Goal: Transaction & Acquisition: Purchase product/service

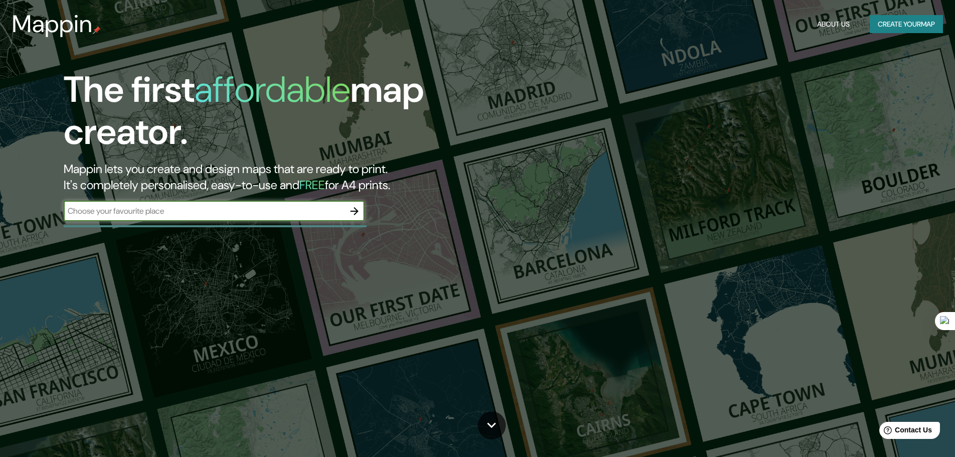
click at [256, 216] on input "text" at bounding box center [204, 211] width 281 height 12
click at [164, 211] on input "text" at bounding box center [204, 211] width 281 height 12
paste input "Av. [GEOGRAPHIC_DATA]"
type input "Av. [GEOGRAPHIC_DATA]"
click at [348, 213] on icon "button" at bounding box center [354, 211] width 12 height 12
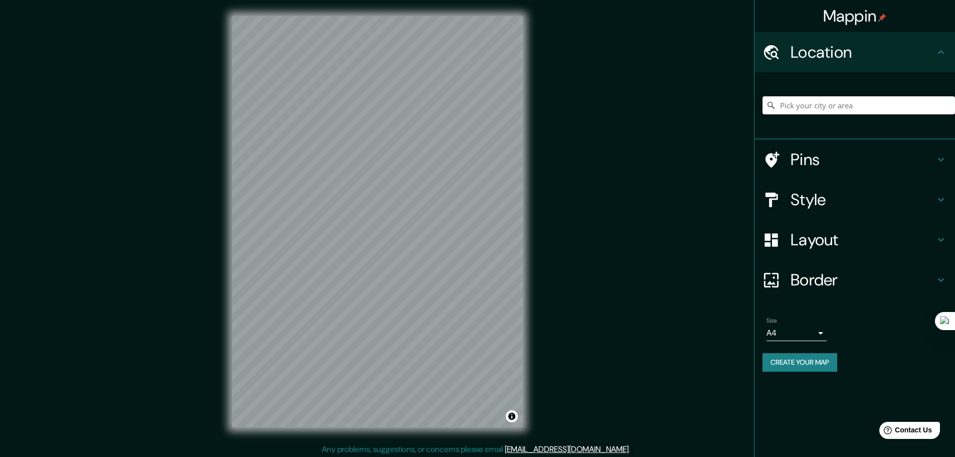
click at [854, 100] on input "Pick your city or area" at bounding box center [858, 105] width 192 height 18
paste input "Av. [GEOGRAPHIC_DATA]"
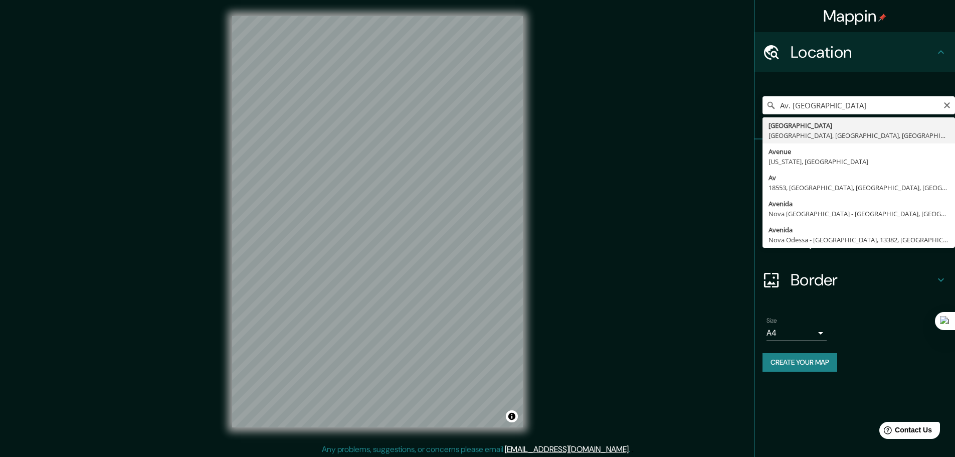
type input "[GEOGRAPHIC_DATA], [GEOGRAPHIC_DATA], [GEOGRAPHIC_DATA], [GEOGRAPHIC_DATA]"
